Goal: Information Seeking & Learning: Learn about a topic

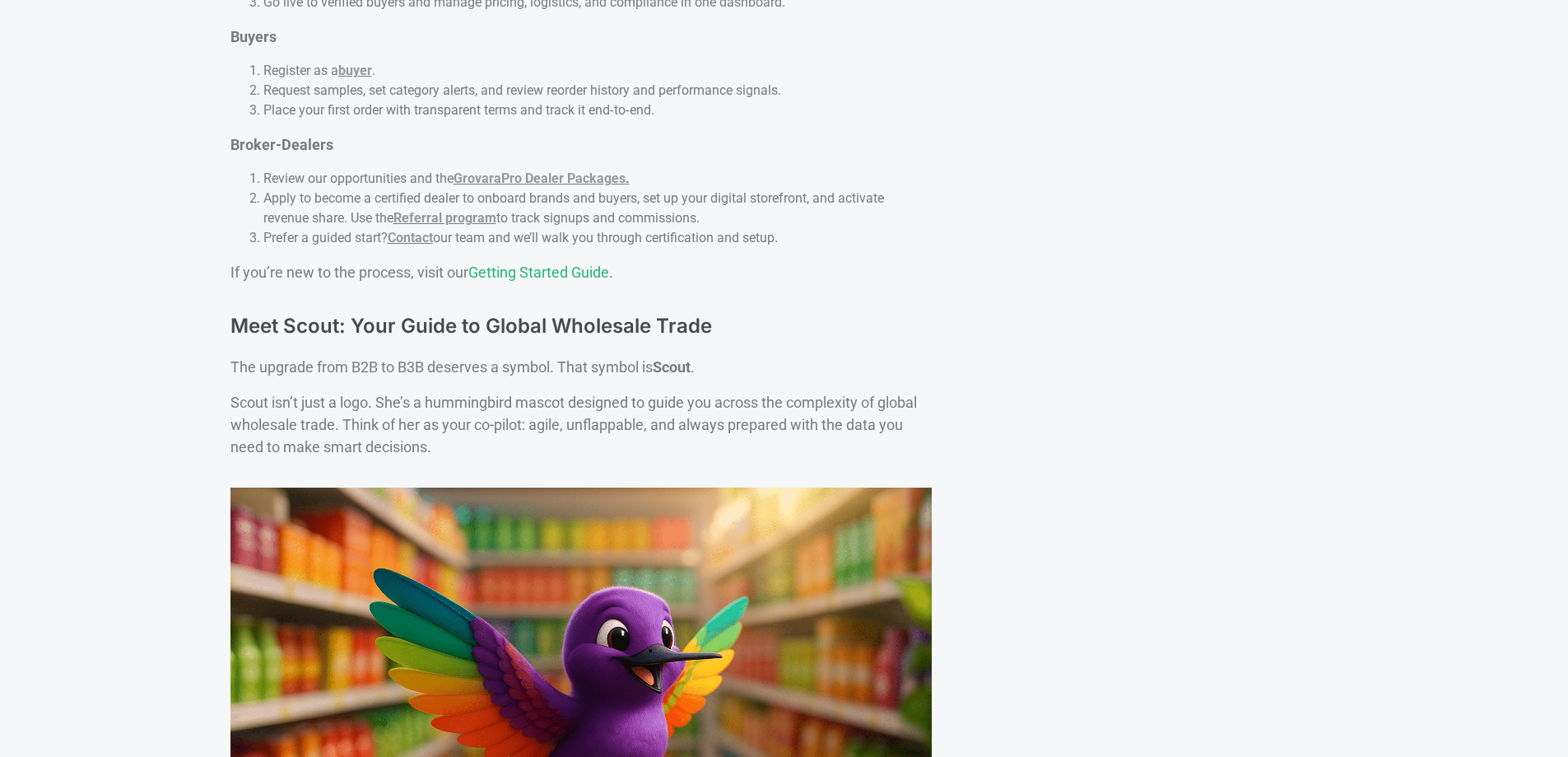
scroll to position [4562, 0]
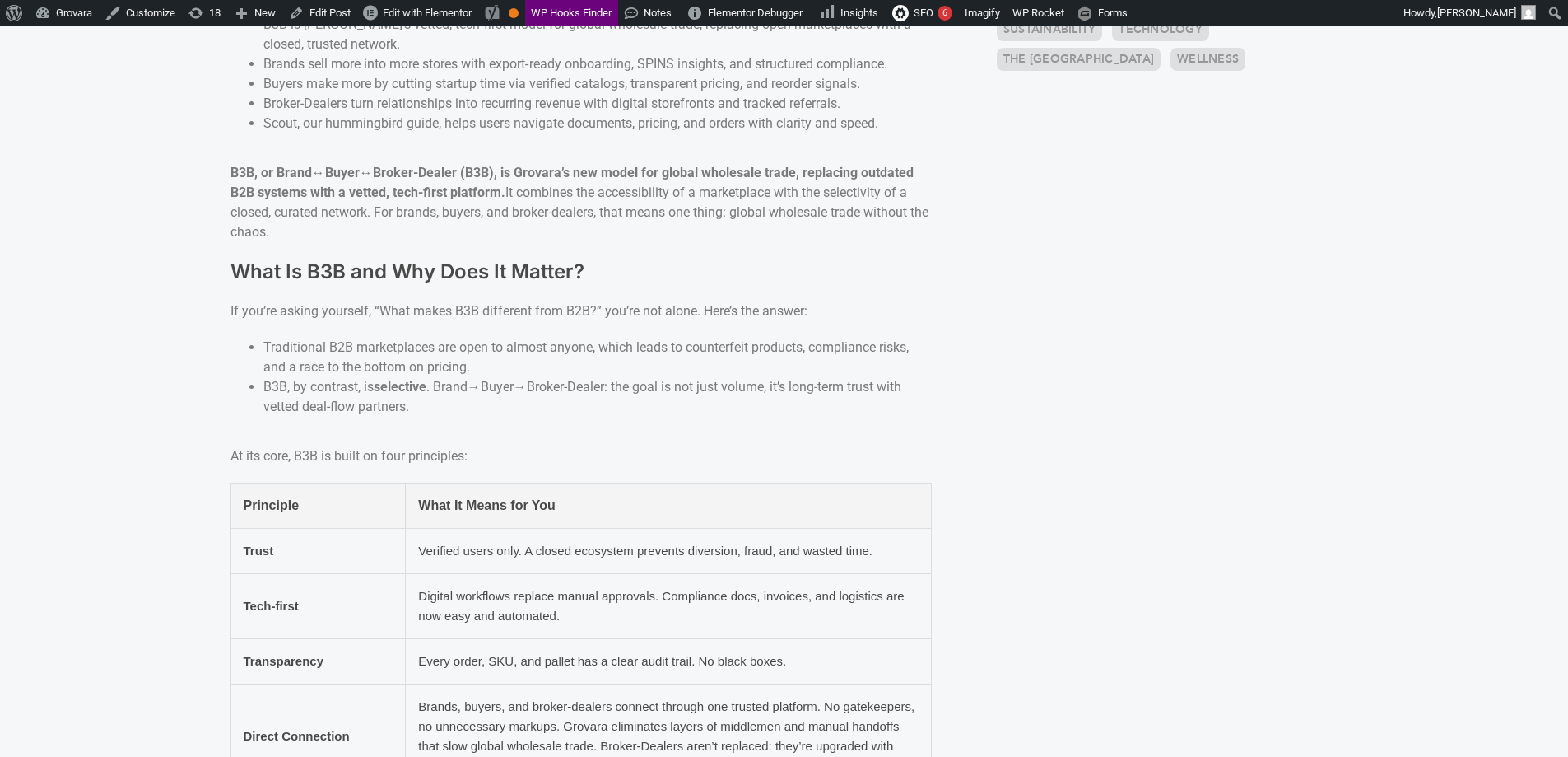
scroll to position [937, 0]
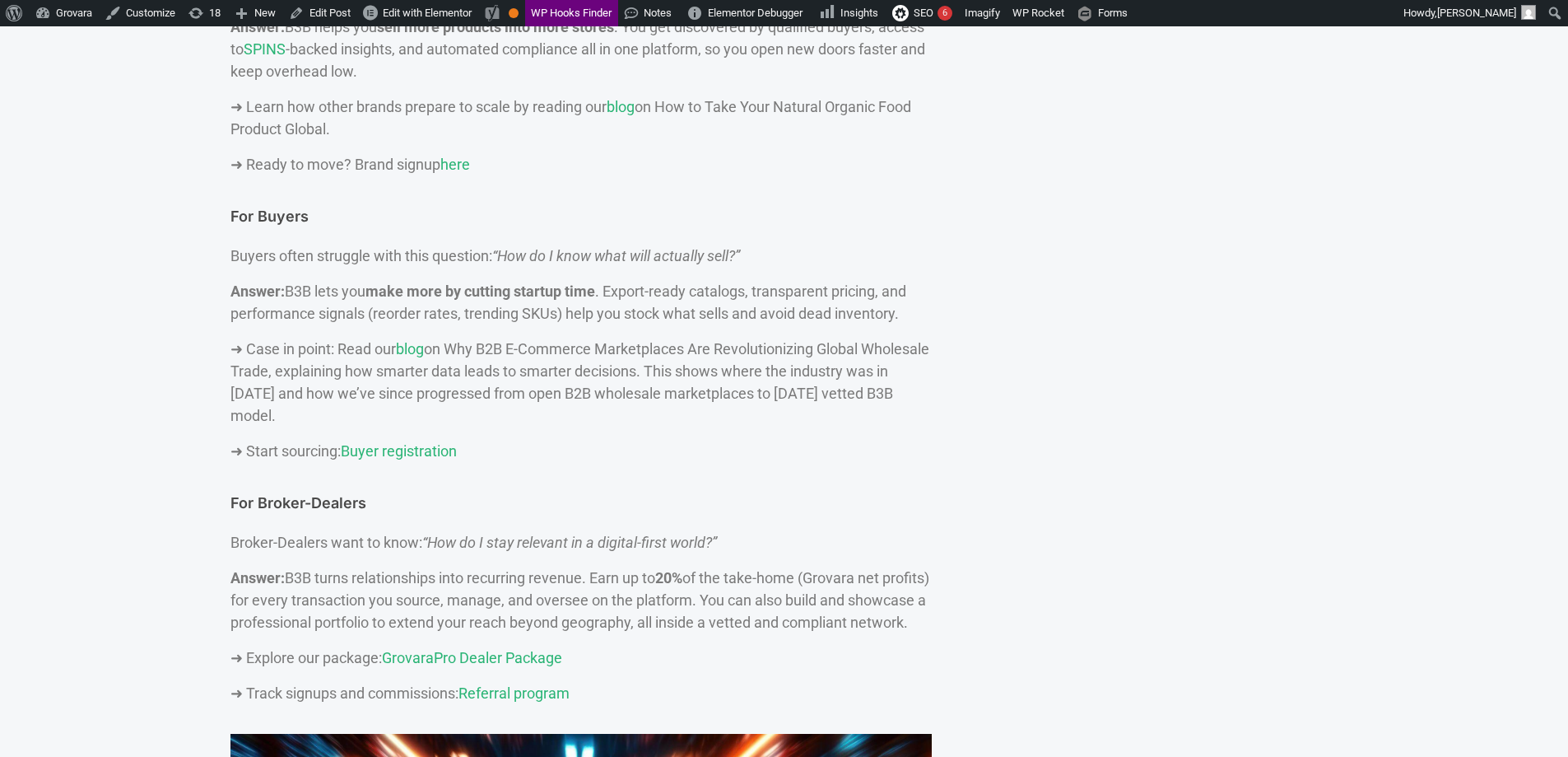
scroll to position [1777, 0]
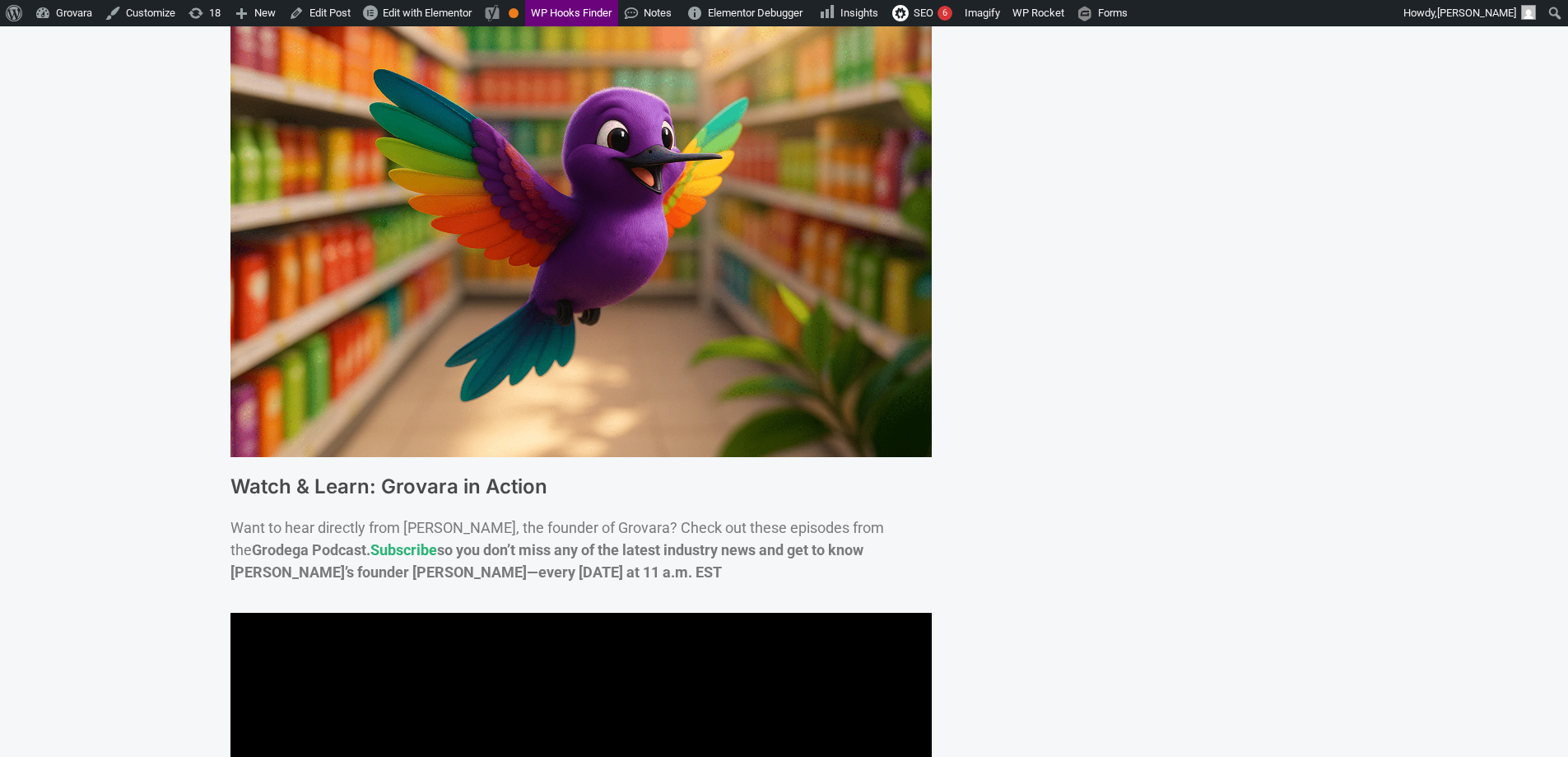
scroll to position [5423, 0]
